Goal: Navigation & Orientation: Find specific page/section

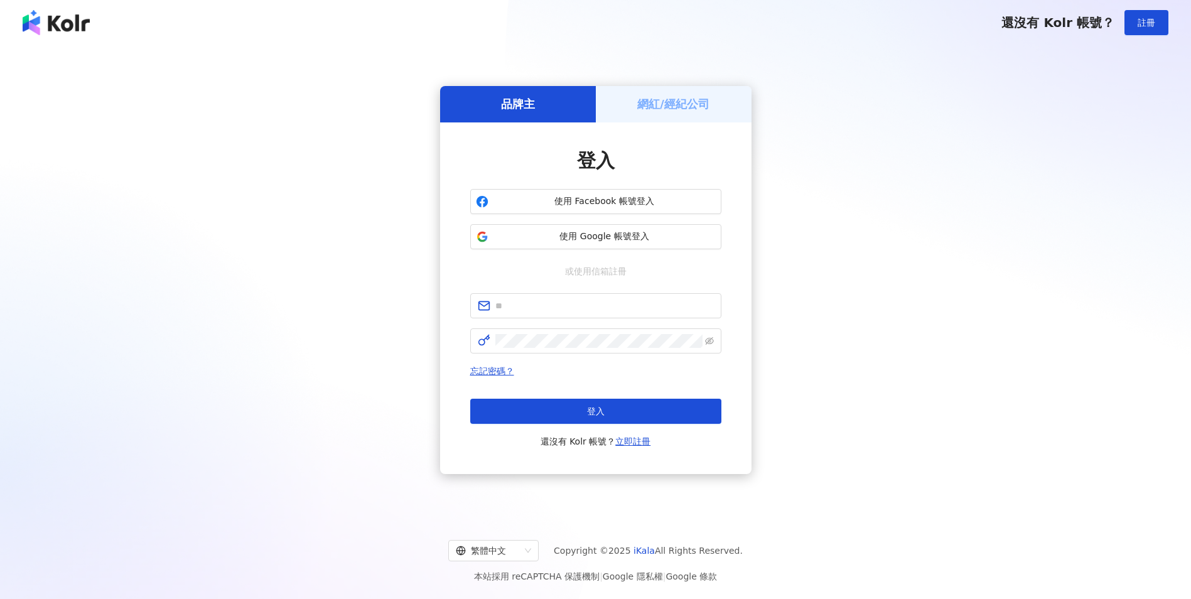
click at [327, 183] on div "品牌主 網紅/經紀公司 登入 使用 Facebook 帳號登入 使用 Google 帳號登入 或使用信箱註冊 忘記密碼？ 登入 還沒有 Kolr 帳號？ 立即…" at bounding box center [595, 280] width 1161 height 450
click at [681, 107] on h5 "網紅/經紀公司" at bounding box center [673, 104] width 72 height 16
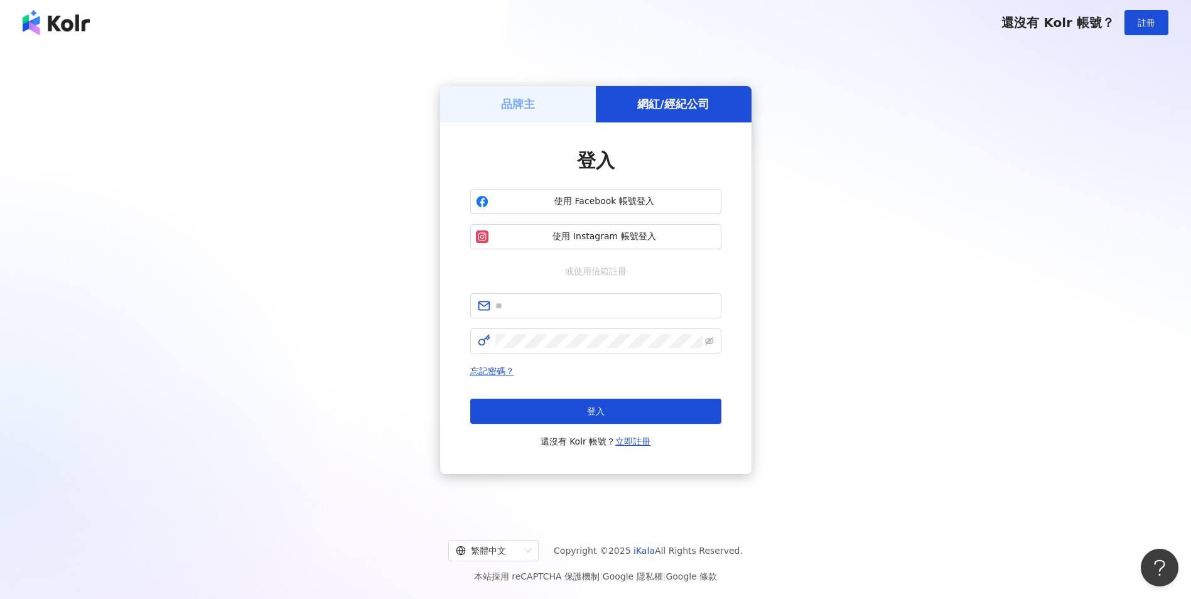
click at [525, 103] on h5 "品牌主" at bounding box center [518, 104] width 34 height 16
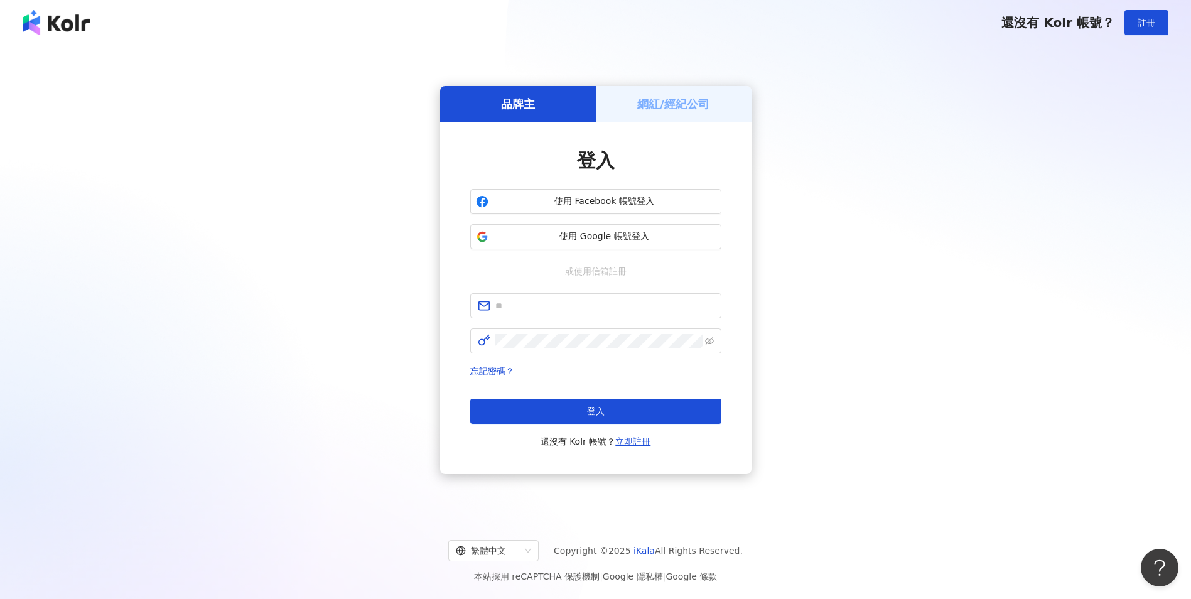
drag, startPoint x: 663, startPoint y: 107, endPoint x: 570, endPoint y: 104, distance: 93.0
click at [663, 107] on h5 "網紅/經紀公司" at bounding box center [673, 104] width 72 height 16
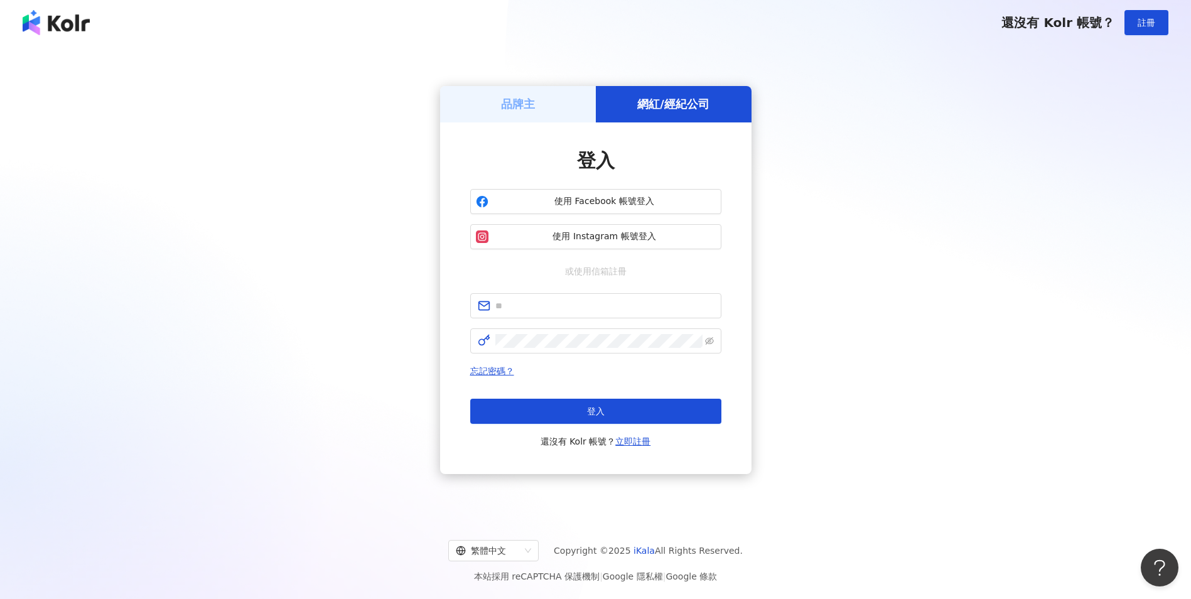
click at [536, 101] on div "品牌主" at bounding box center [518, 104] width 156 height 36
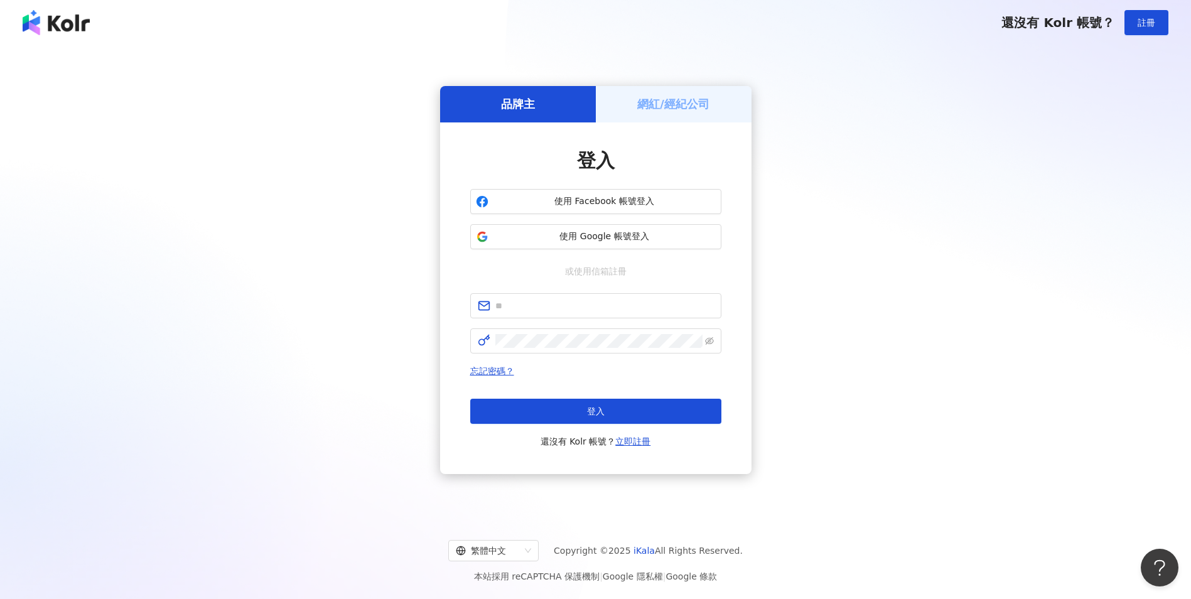
click at [651, 105] on h5 "網紅/經紀公司" at bounding box center [673, 104] width 72 height 16
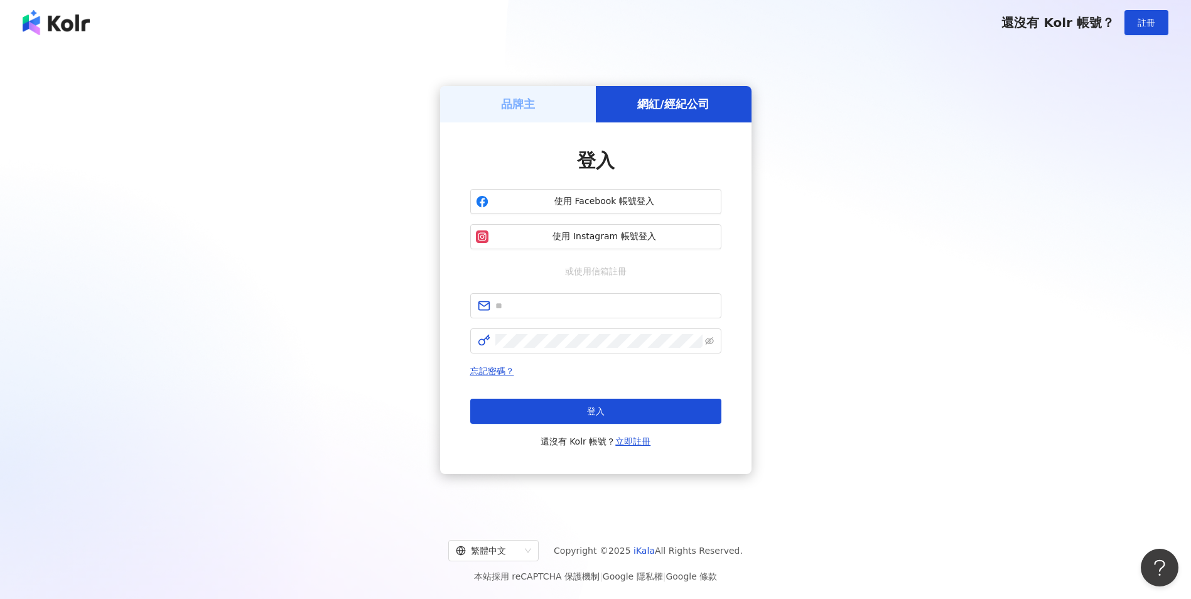
click at [545, 106] on div "品牌主" at bounding box center [518, 104] width 156 height 36
